Goal: Task Accomplishment & Management: Use online tool/utility

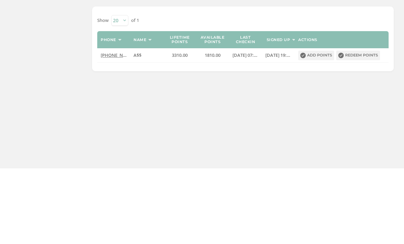
scroll to position [13, 0]
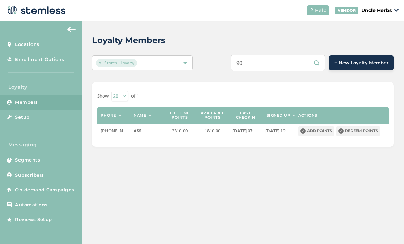
type input "9"
click at [274, 55] on input "text" at bounding box center [278, 63] width 94 height 16
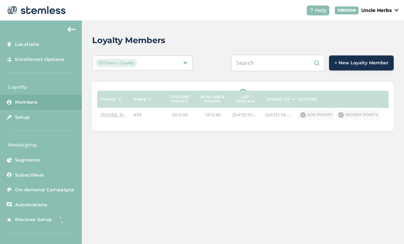
paste input "9073422699"
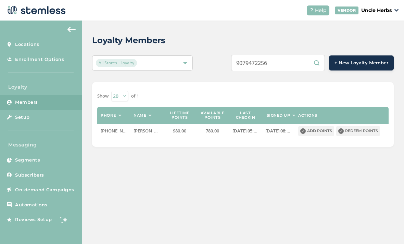
type input "9079472256"
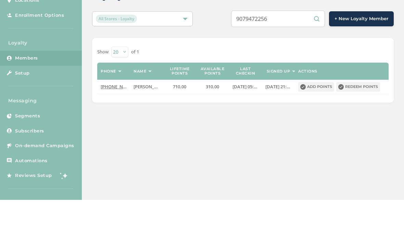
click at [363, 126] on button "Redeem points" at bounding box center [358, 131] width 44 height 10
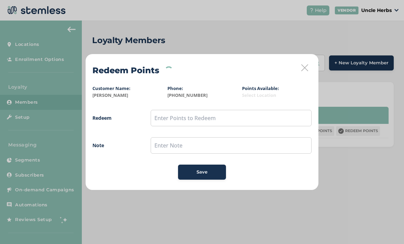
scroll to position [0, 0]
click at [238, 118] on input "text" at bounding box center [231, 118] width 161 height 16
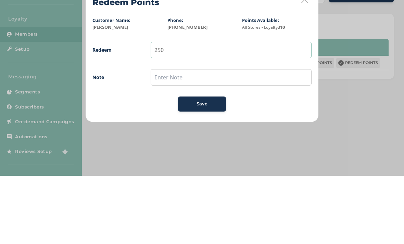
type input "250"
click at [250, 137] on input "text" at bounding box center [231, 145] width 161 height 16
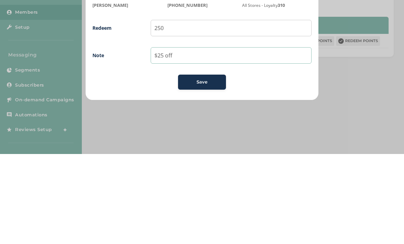
type input "$25 off"
click at [208, 169] on div "Save" at bounding box center [201, 172] width 37 height 7
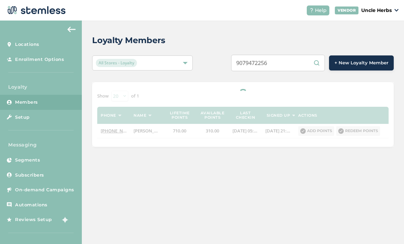
click at [301, 65] on input "9079472256" at bounding box center [278, 63] width 94 height 16
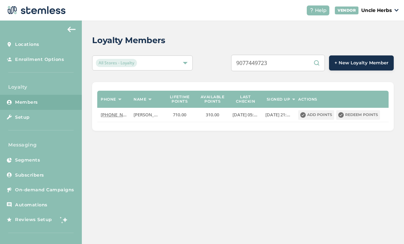
scroll to position [22, 0]
type input "9077449723"
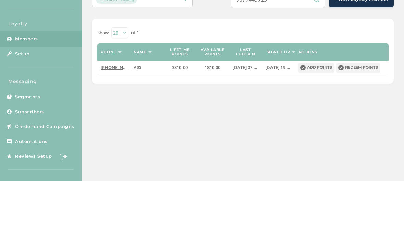
click at [108, 128] on span "[PHONE_NUMBER]" at bounding box center [120, 131] width 39 height 6
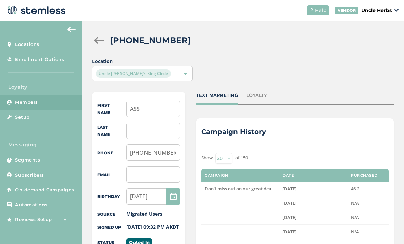
click at [261, 92] on div "LOYALTY" at bounding box center [256, 95] width 21 height 7
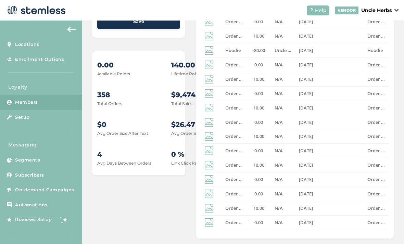
scroll to position [243, 0]
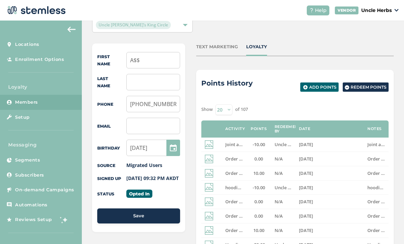
scroll to position [52, 0]
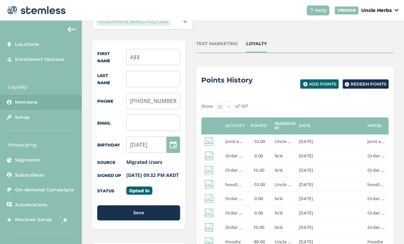
click at [227, 101] on select "20 50 100" at bounding box center [223, 106] width 17 height 11
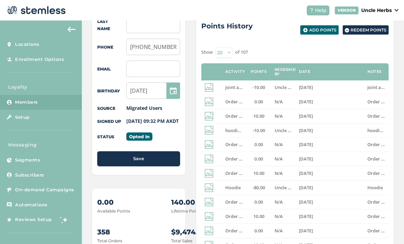
scroll to position [107, 0]
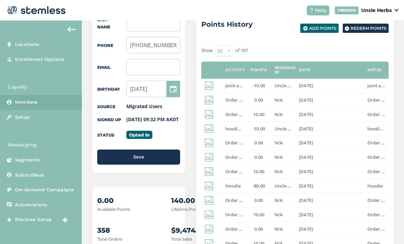
click at [236, 79] on td "Joint and $15 off" at bounding box center [234, 86] width 25 height 14
click at [213, 81] on img at bounding box center [209, 85] width 9 height 9
click at [208, 81] on img at bounding box center [209, 85] width 9 height 9
click at [312, 82] on span "[DATE]" at bounding box center [306, 85] width 14 height 6
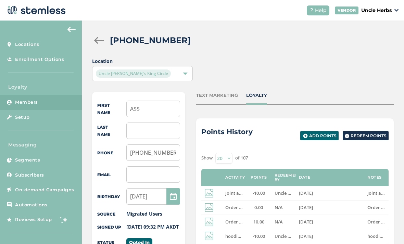
scroll to position [0, 0]
click at [229, 92] on div "TEXT MARKETING" at bounding box center [217, 95] width 42 height 7
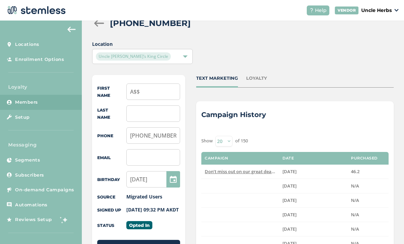
scroll to position [17, 0]
click at [252, 75] on div "LOYALTY" at bounding box center [256, 78] width 21 height 7
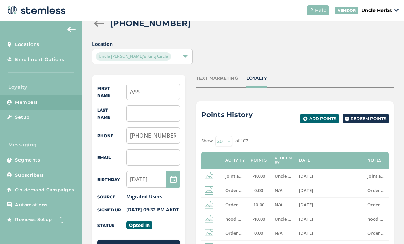
click at [183, 49] on div "Uncle [PERSON_NAME]’s King Circle" at bounding box center [142, 56] width 101 height 15
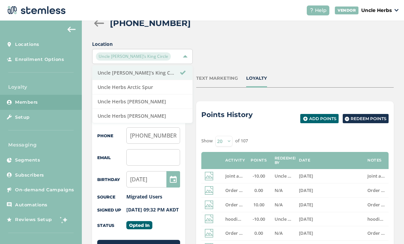
click at [155, 94] on li "Uncle Herbs [PERSON_NAME]" at bounding box center [142, 101] width 100 height 14
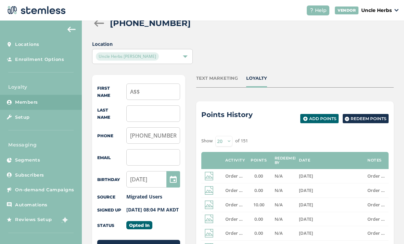
click at [170, 49] on div "Uncle Herbs [PERSON_NAME]" at bounding box center [142, 56] width 101 height 15
click at [179, 52] on div "Uncle Herbs [PERSON_NAME]" at bounding box center [139, 56] width 86 height 8
click at [185, 49] on div "Uncle Herbs [PERSON_NAME]" at bounding box center [142, 56] width 101 height 15
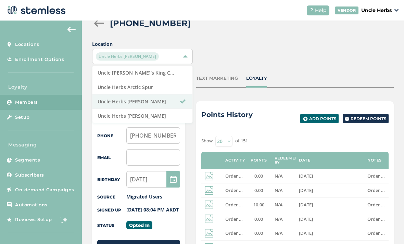
click at [160, 94] on li "Uncle Herbs [PERSON_NAME]" at bounding box center [142, 101] width 100 height 14
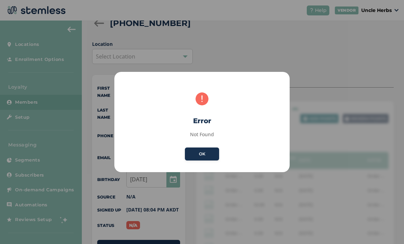
click at [212, 154] on button "OK" at bounding box center [202, 154] width 34 height 13
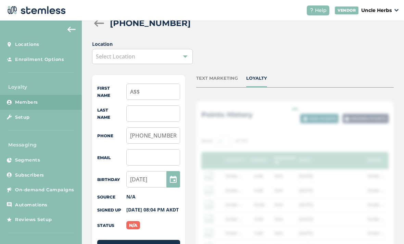
click at [184, 54] on div at bounding box center [185, 56] width 5 height 5
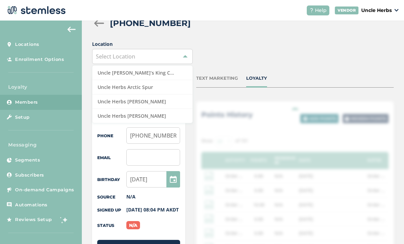
click at [152, 94] on li "Uncle Herbs [PERSON_NAME]" at bounding box center [142, 101] width 100 height 14
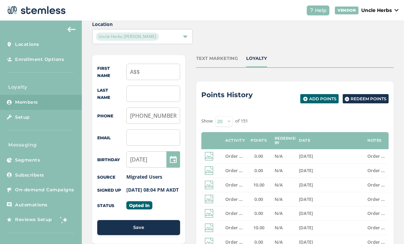
scroll to position [36, 0]
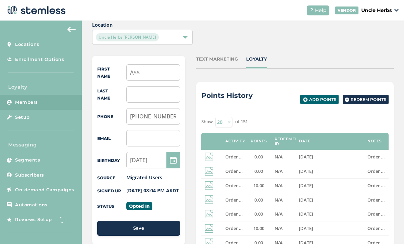
click at [183, 30] on div "Uncle Herbs [PERSON_NAME]" at bounding box center [142, 37] width 101 height 15
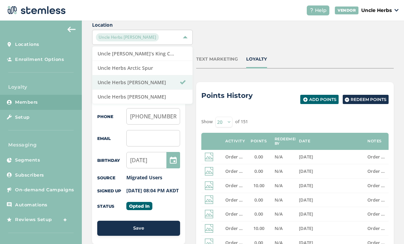
click at [167, 61] on li "Uncle Herbs Arctic Spur" at bounding box center [142, 68] width 100 height 14
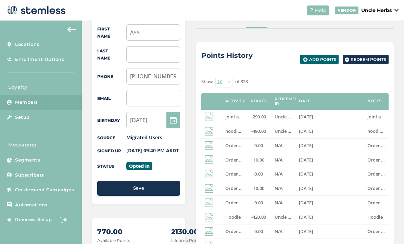
scroll to position [77, 0]
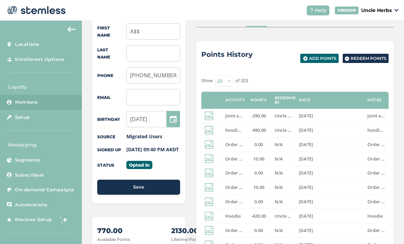
click at [209, 112] on img at bounding box center [209, 116] width 9 height 9
click at [243, 113] on label "Joint and $15 off" at bounding box center [234, 116] width 18 height 6
click at [353, 113] on label "[DATE]" at bounding box center [330, 116] width 62 height 6
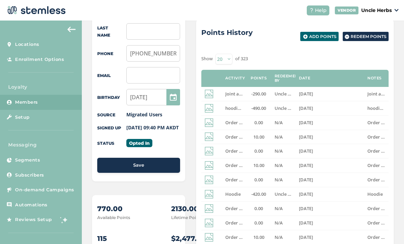
scroll to position [104, 0]
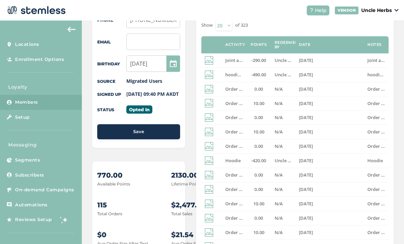
click at [261, 182] on td "0.00" at bounding box center [258, 189] width 25 height 14
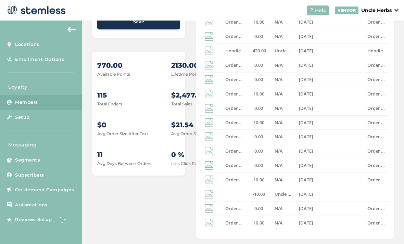
scroll to position [243, 0]
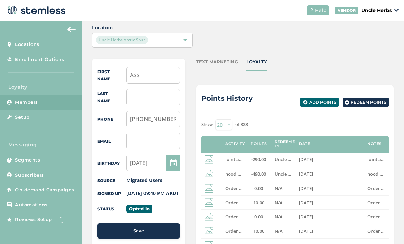
scroll to position [33, 0]
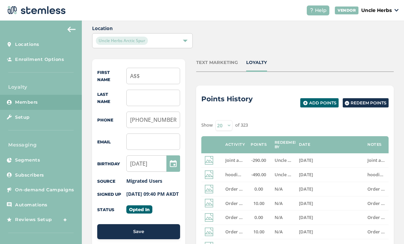
click at [219, 153] on td at bounding box center [211, 160] width 21 height 14
click at [298, 153] on td "[DATE]" at bounding box center [329, 160] width 68 height 14
click at [211, 59] on div "TEXT MARKETING" at bounding box center [217, 62] width 42 height 7
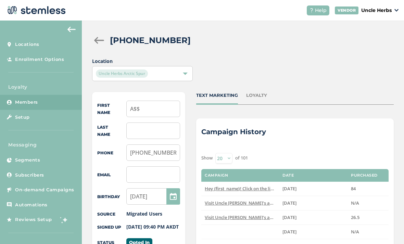
scroll to position [0, 0]
click at [94, 37] on div at bounding box center [99, 40] width 14 height 7
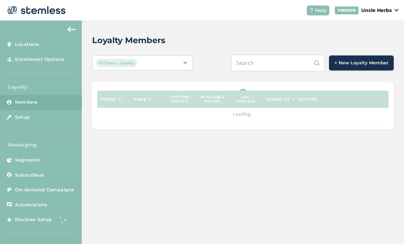
click at [285, 55] on input "text" at bounding box center [278, 63] width 94 height 16
click at [275, 55] on input "text" at bounding box center [278, 63] width 94 height 16
paste input "9072979953"
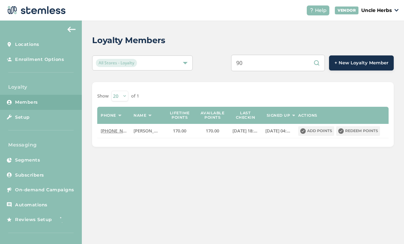
type input "9"
click at [269, 55] on input "text" at bounding box center [278, 63] width 94 height 16
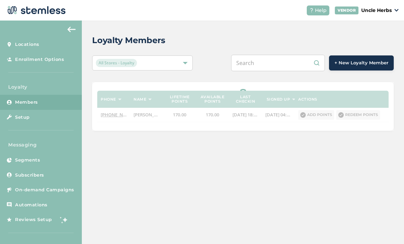
paste input "9076948360"
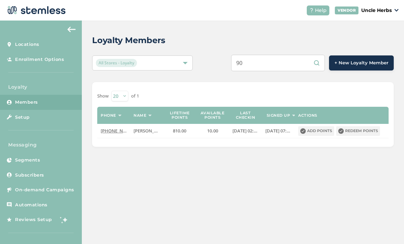
type input "9"
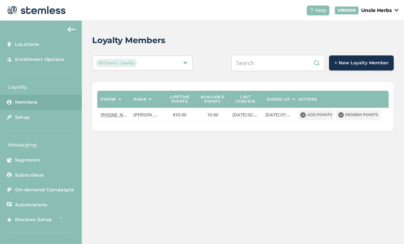
click at [266, 55] on input "text" at bounding box center [278, 63] width 94 height 16
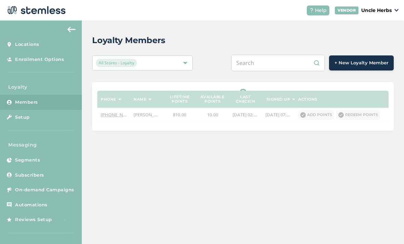
paste input "9076026946"
type input "9"
click at [268, 55] on input "text" at bounding box center [278, 63] width 94 height 16
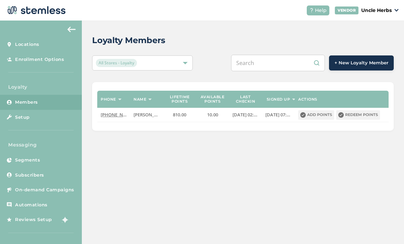
paste input "9079470378"
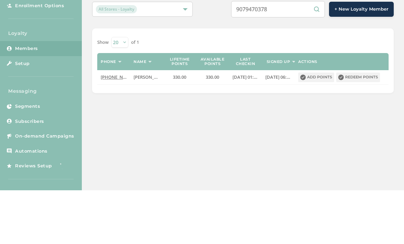
scroll to position [0, 0]
click at [295, 55] on input "9079470378" at bounding box center [278, 63] width 94 height 16
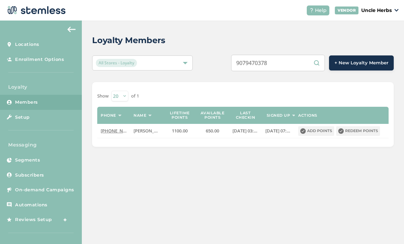
scroll to position [22, 0]
type input "9"
click at [268, 55] on input "text" at bounding box center [278, 63] width 94 height 16
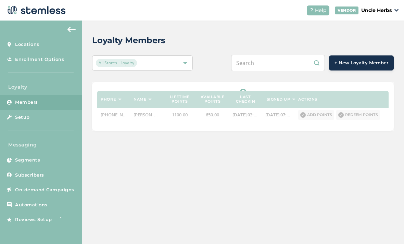
paste input "9079170078"
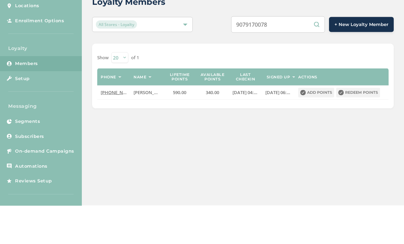
type input "9079170078"
click at [359, 126] on button "Redeem points" at bounding box center [358, 131] width 44 height 10
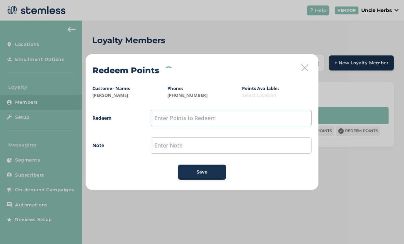
click at [222, 120] on input "text" at bounding box center [231, 118] width 161 height 16
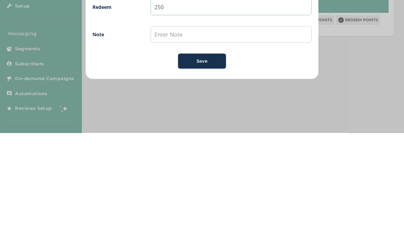
type input "250"
click at [205, 169] on span "Save" at bounding box center [201, 172] width 11 height 7
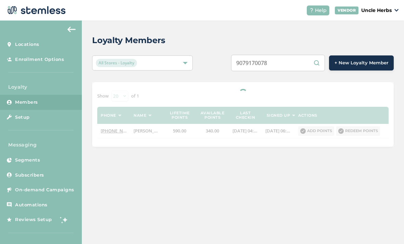
click at [299, 55] on input "9079170078" at bounding box center [278, 63] width 94 height 16
type input "9"
click at [280, 55] on input "text" at bounding box center [278, 63] width 94 height 16
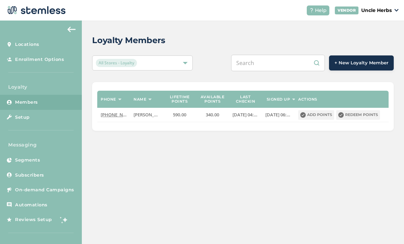
paste input "9075381702"
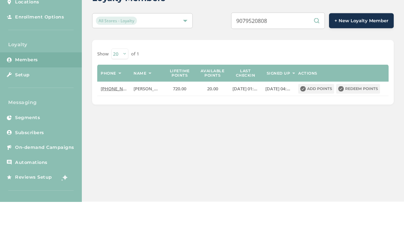
scroll to position [0, 0]
type input "9079520808"
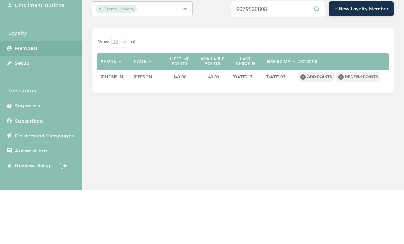
click at [363, 126] on button "Redeem points" at bounding box center [358, 131] width 44 height 10
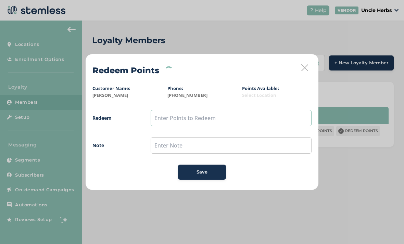
click at [245, 115] on input "text" at bounding box center [231, 118] width 161 height 16
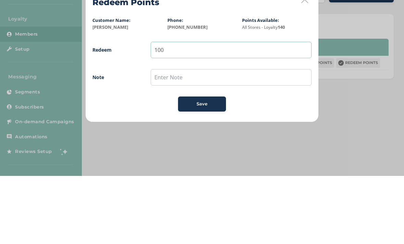
type input "100"
click at [256, 137] on input "text" at bounding box center [231, 145] width 161 height 16
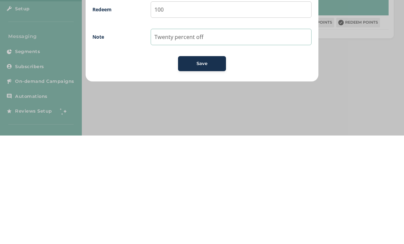
type input "Twenty percent off"
click at [209, 169] on div "Save" at bounding box center [201, 172] width 37 height 7
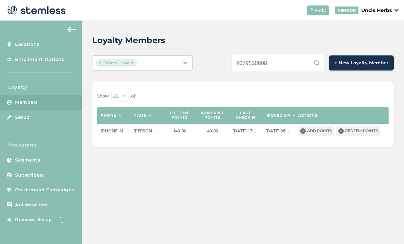
click at [299, 55] on input "9079520808" at bounding box center [278, 63] width 94 height 16
type input "9"
